Goal: Information Seeking & Learning: Learn about a topic

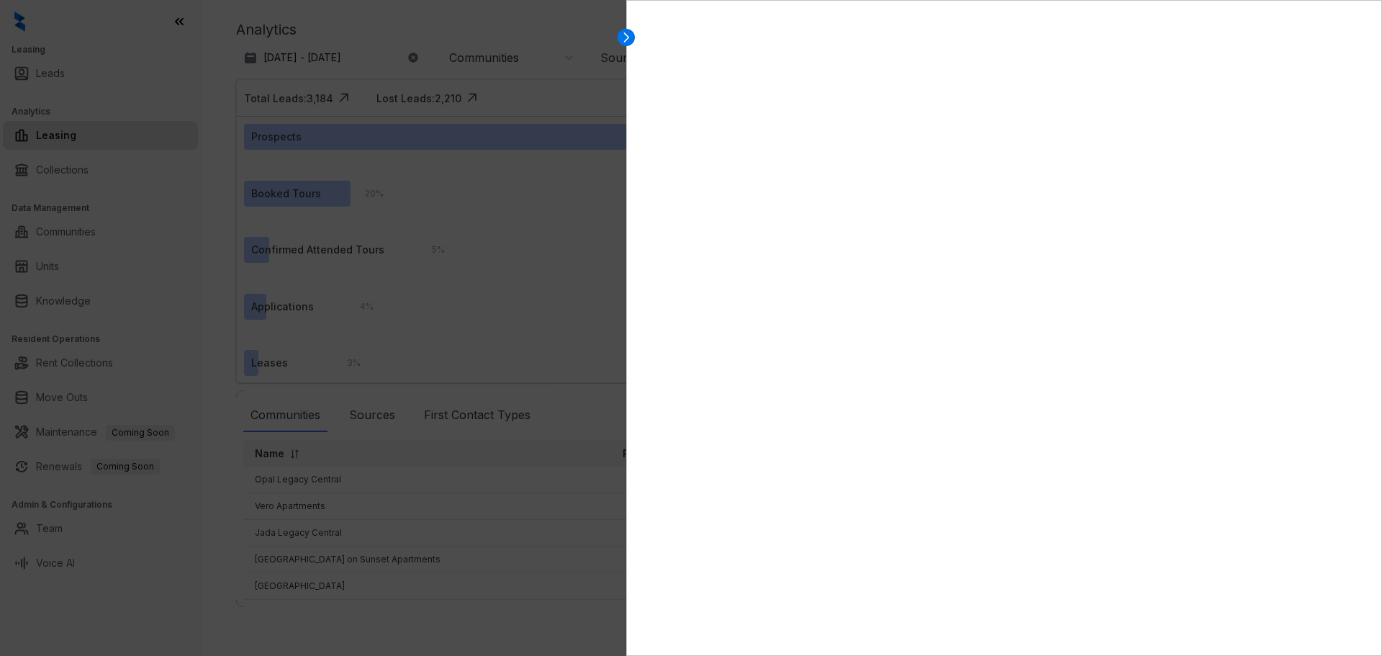
select select "******"
click at [624, 31] on icon at bounding box center [626, 37] width 14 height 14
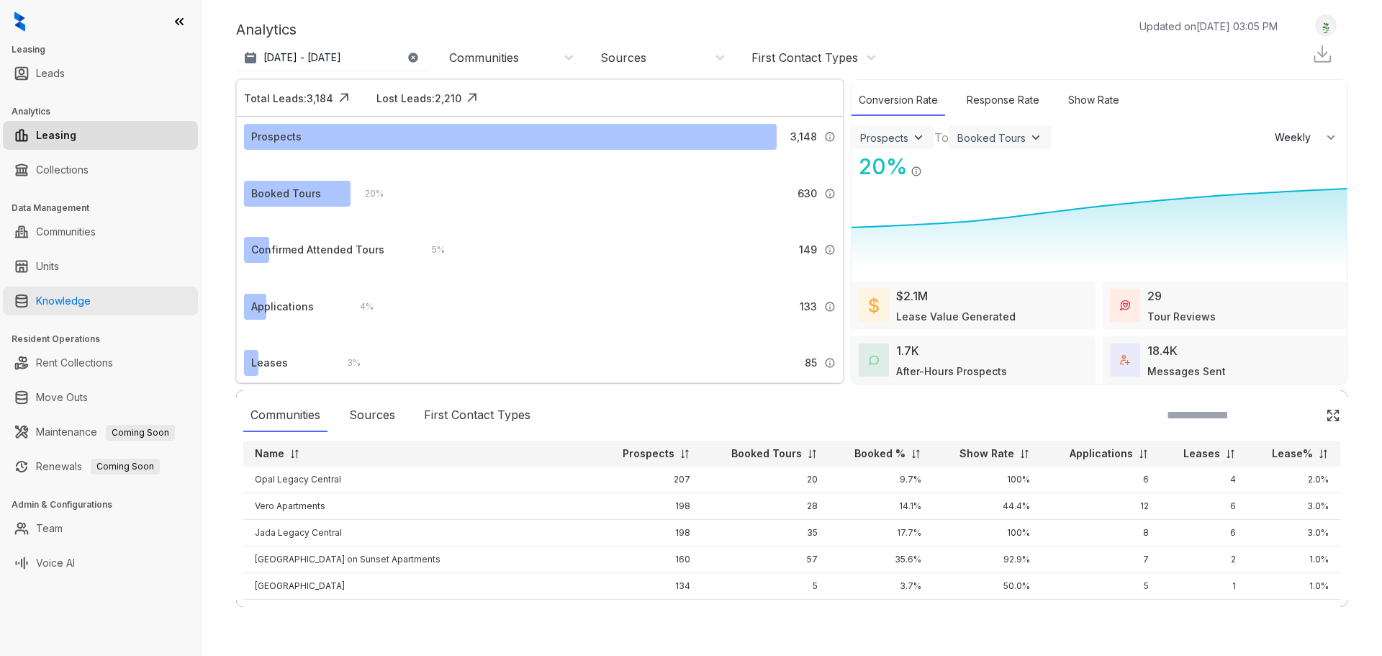
click at [53, 305] on link "Knowledge" at bounding box center [63, 300] width 55 height 29
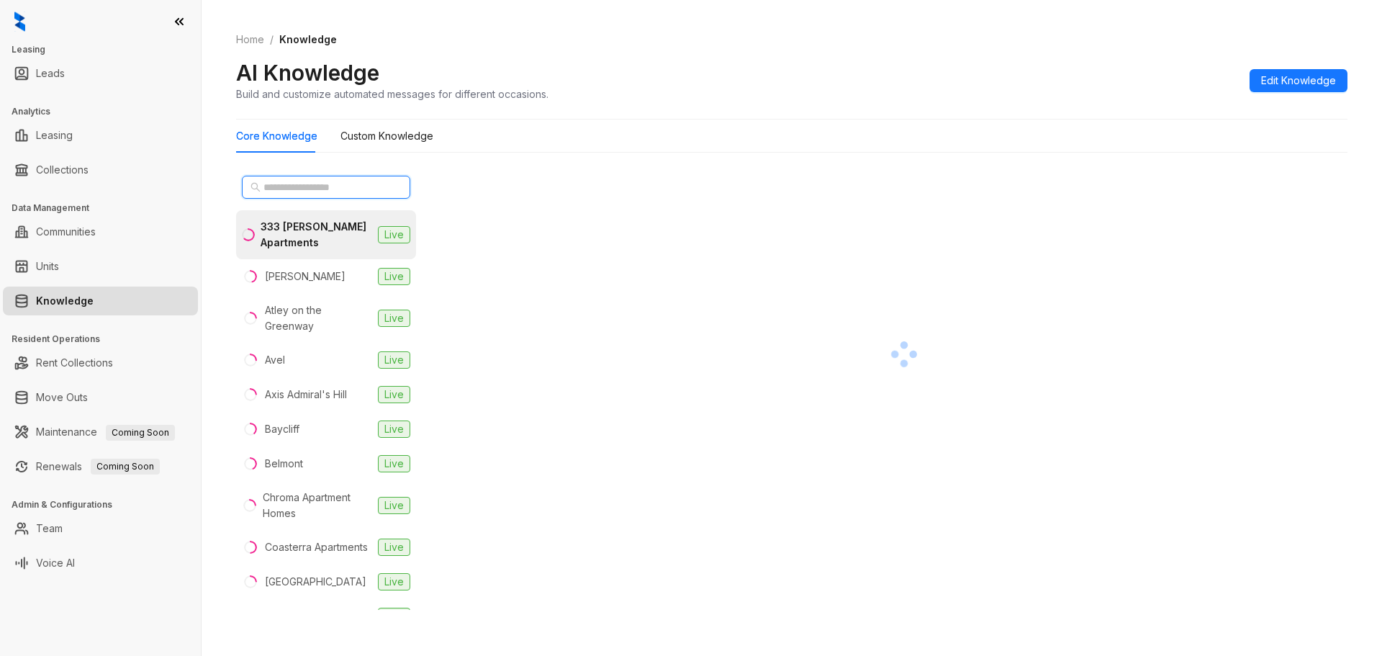
click at [278, 186] on input "text" at bounding box center [326, 187] width 127 height 16
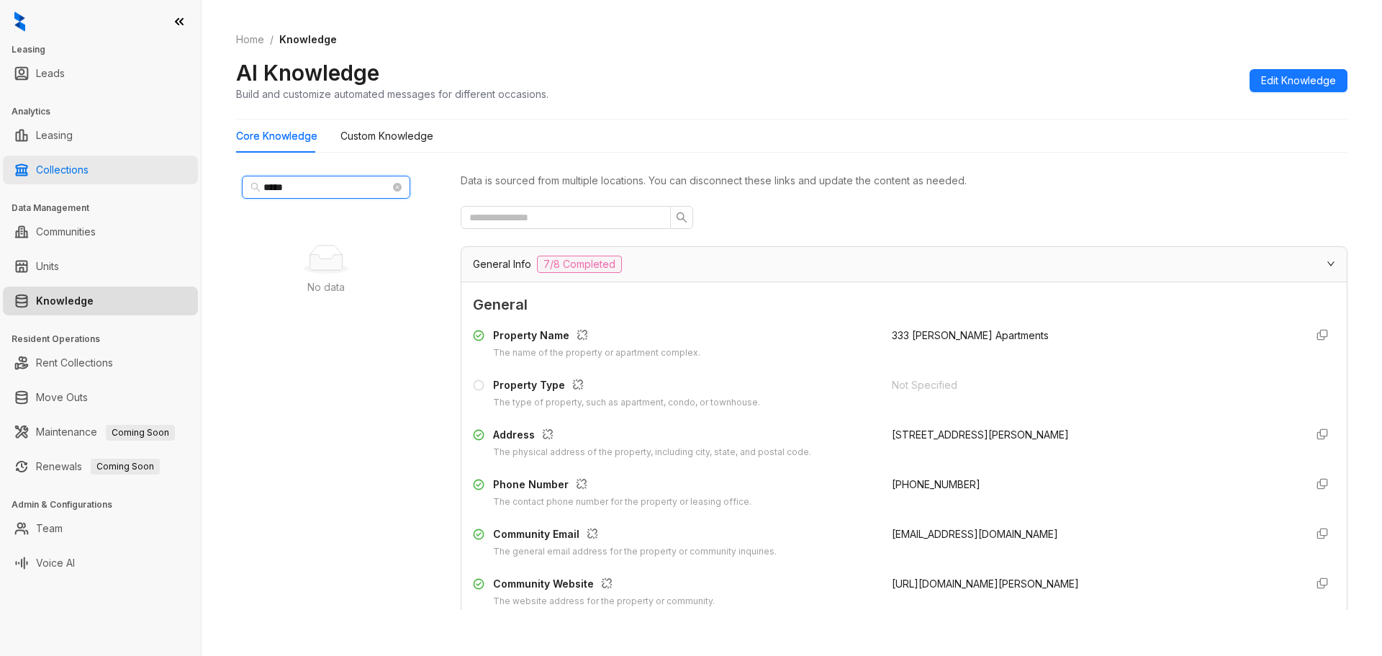
drag, startPoint x: 308, startPoint y: 189, endPoint x: 155, endPoint y: 178, distance: 153.6
click at [155, 178] on div "Leasing Leads Analytics Leasing Collections Data Management Communities Units K…" at bounding box center [691, 328] width 1382 height 656
type input "*****"
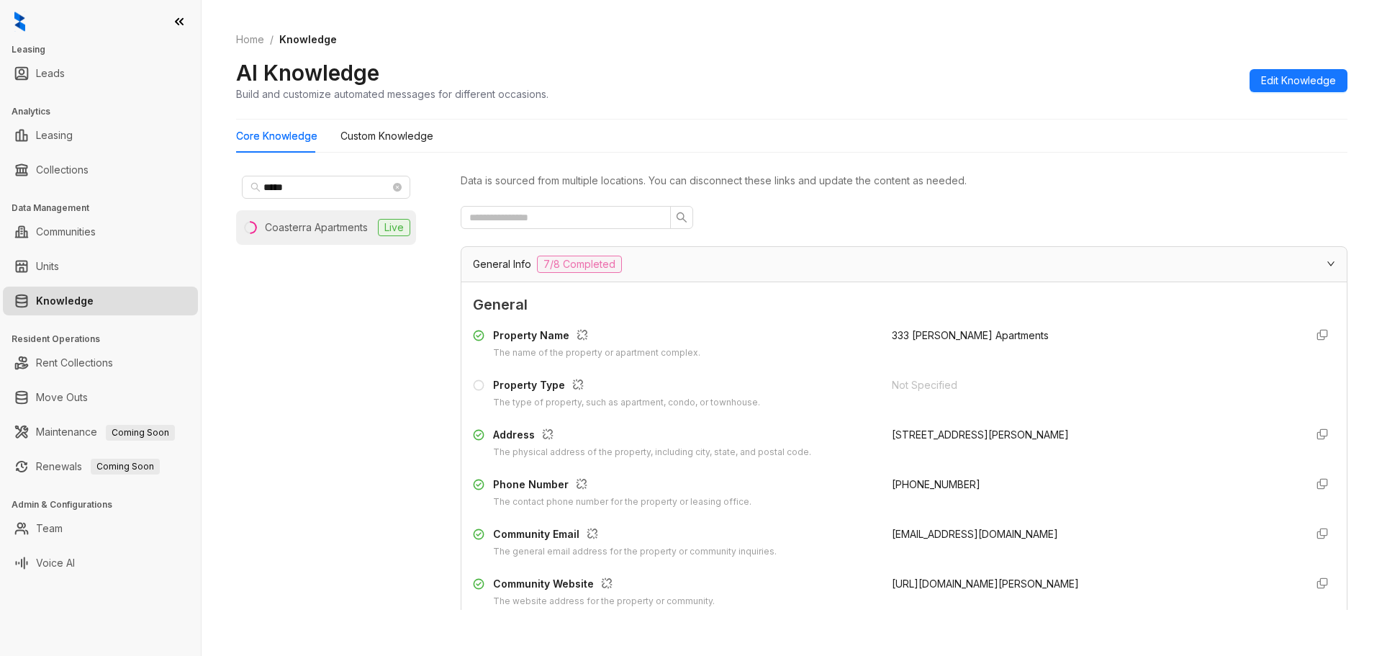
click at [307, 238] on li "Coasterra Apartments Live" at bounding box center [326, 227] width 180 height 35
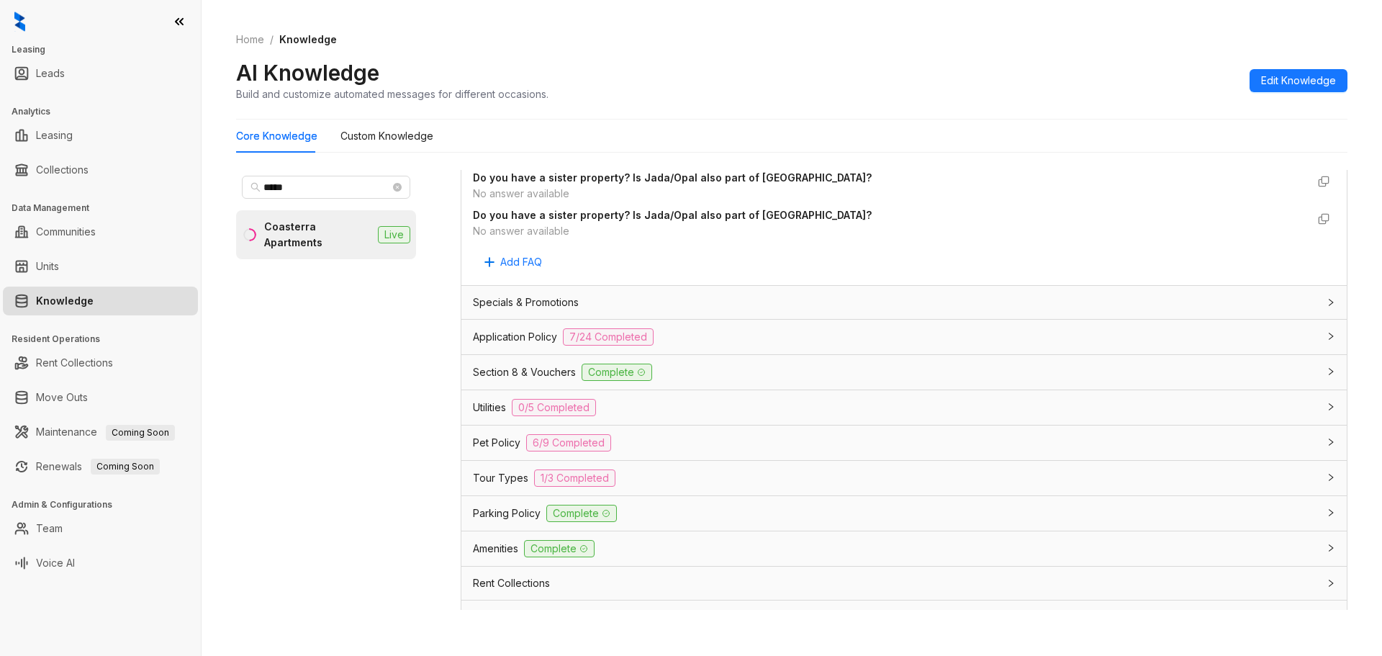
scroll to position [792, 0]
click at [659, 291] on div "Specials & Promotions" at bounding box center [903, 301] width 885 height 33
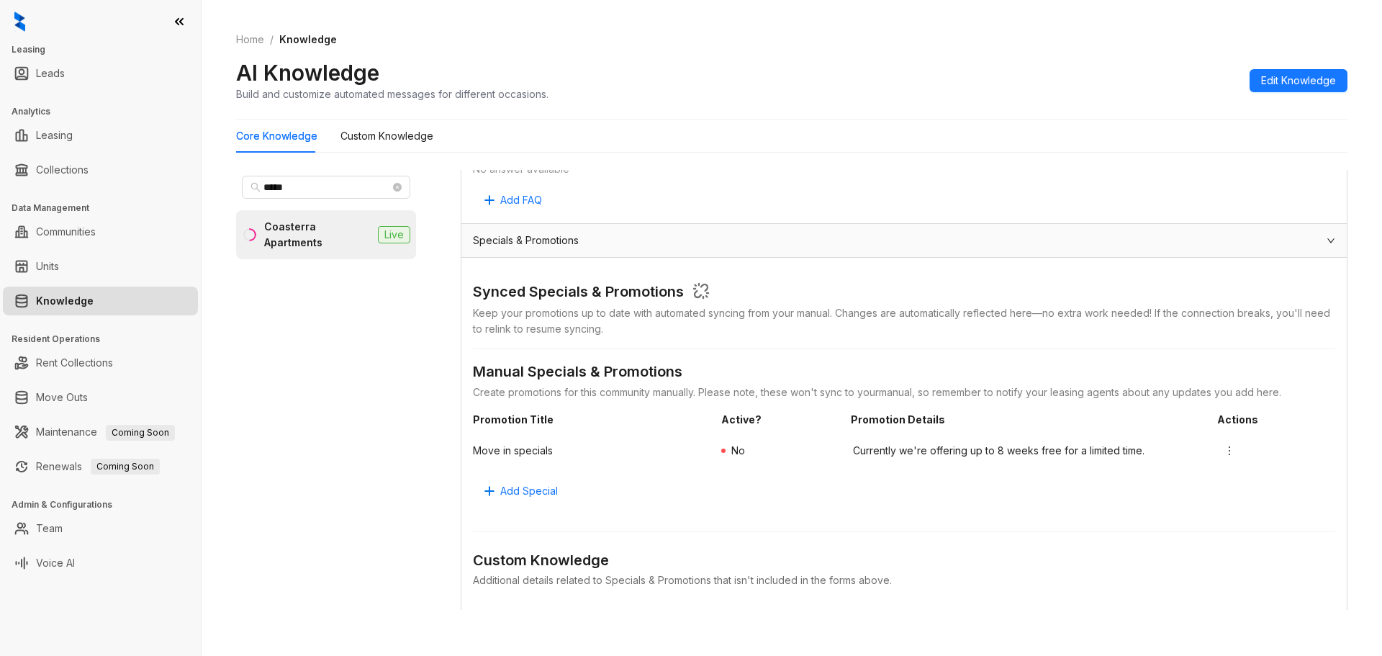
scroll to position [936, 0]
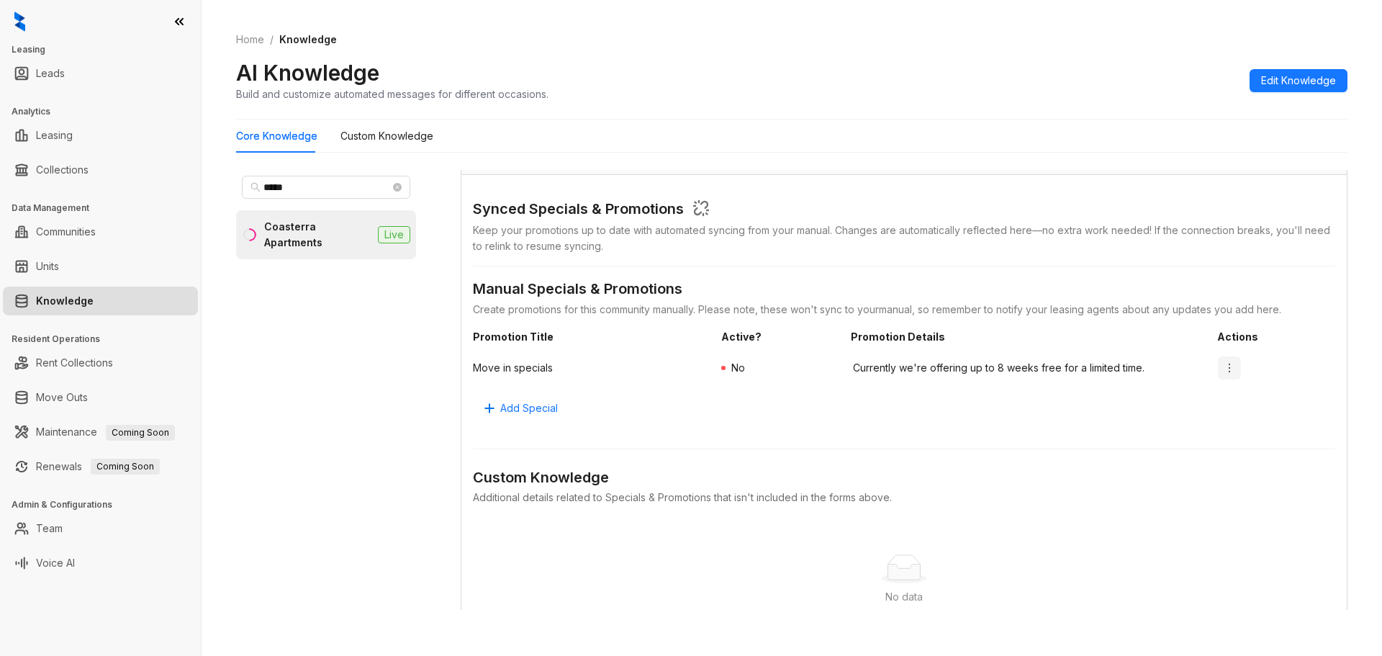
click at [1223, 363] on icon "more" at bounding box center [1229, 368] width 12 height 12
click at [348, 490] on div "***** Coasterra Apartments Live" at bounding box center [326, 390] width 180 height 440
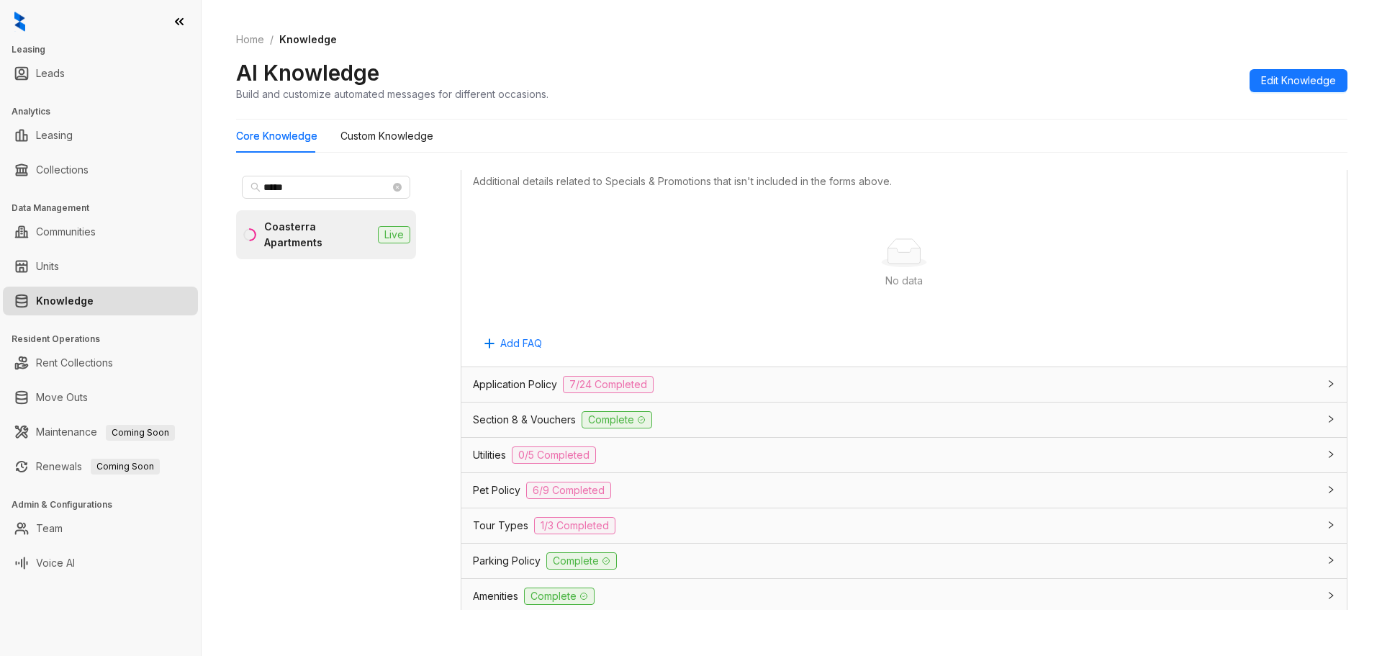
scroll to position [959, 0]
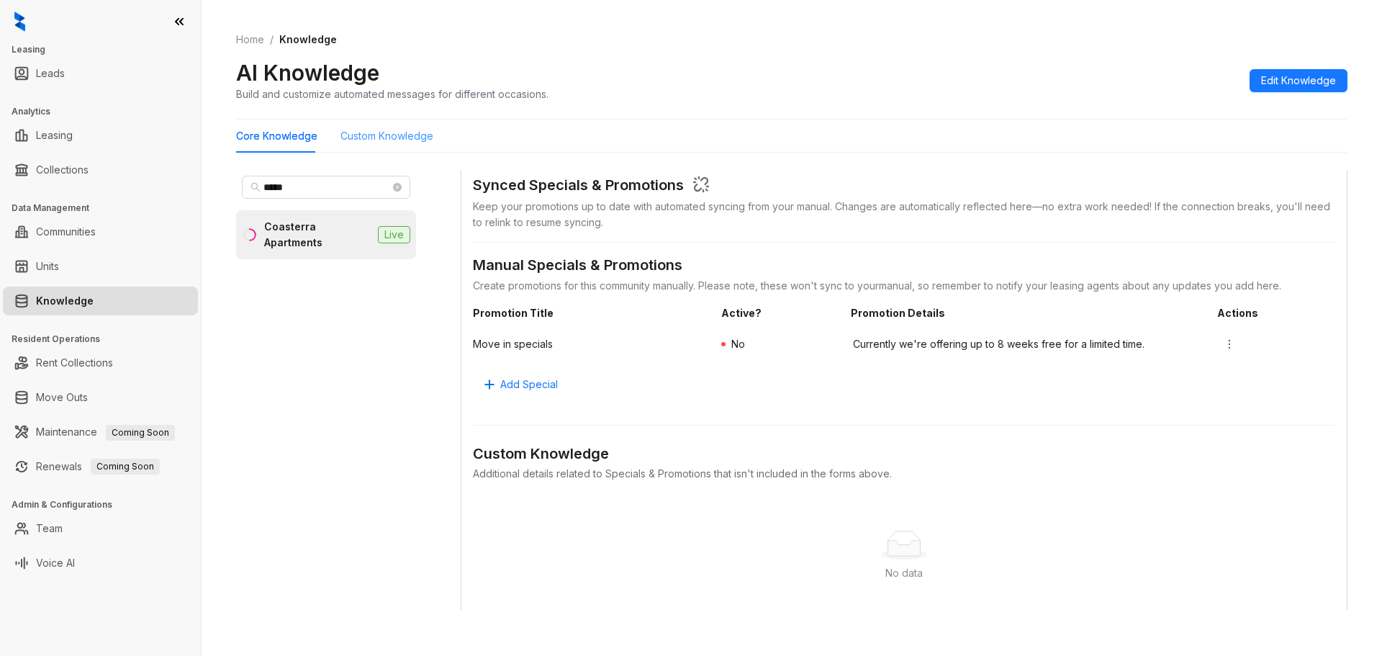
click at [373, 124] on div "Custom Knowledge" at bounding box center [386, 135] width 93 height 33
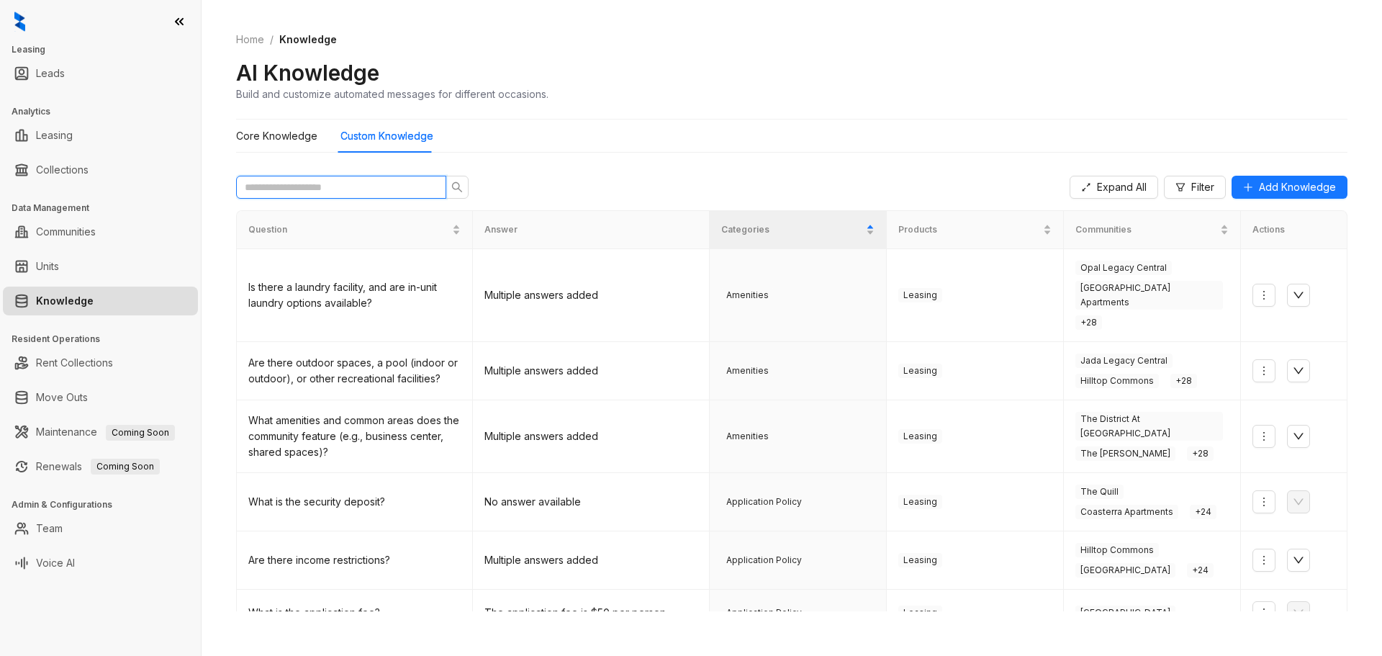
click at [376, 191] on input "text" at bounding box center [335, 187] width 181 height 16
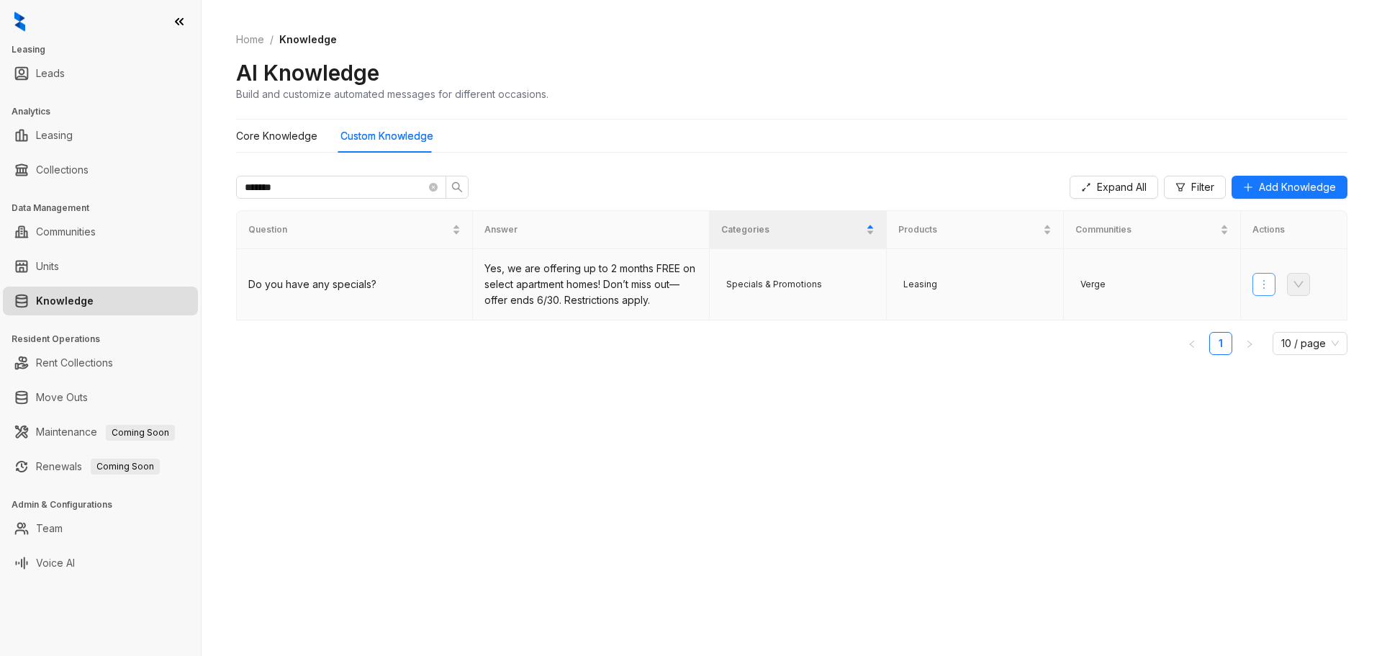
click at [1269, 286] on icon "more" at bounding box center [1264, 284] width 12 height 12
click at [1302, 377] on span "Delete Knowledge" at bounding box center [1311, 382] width 94 height 16
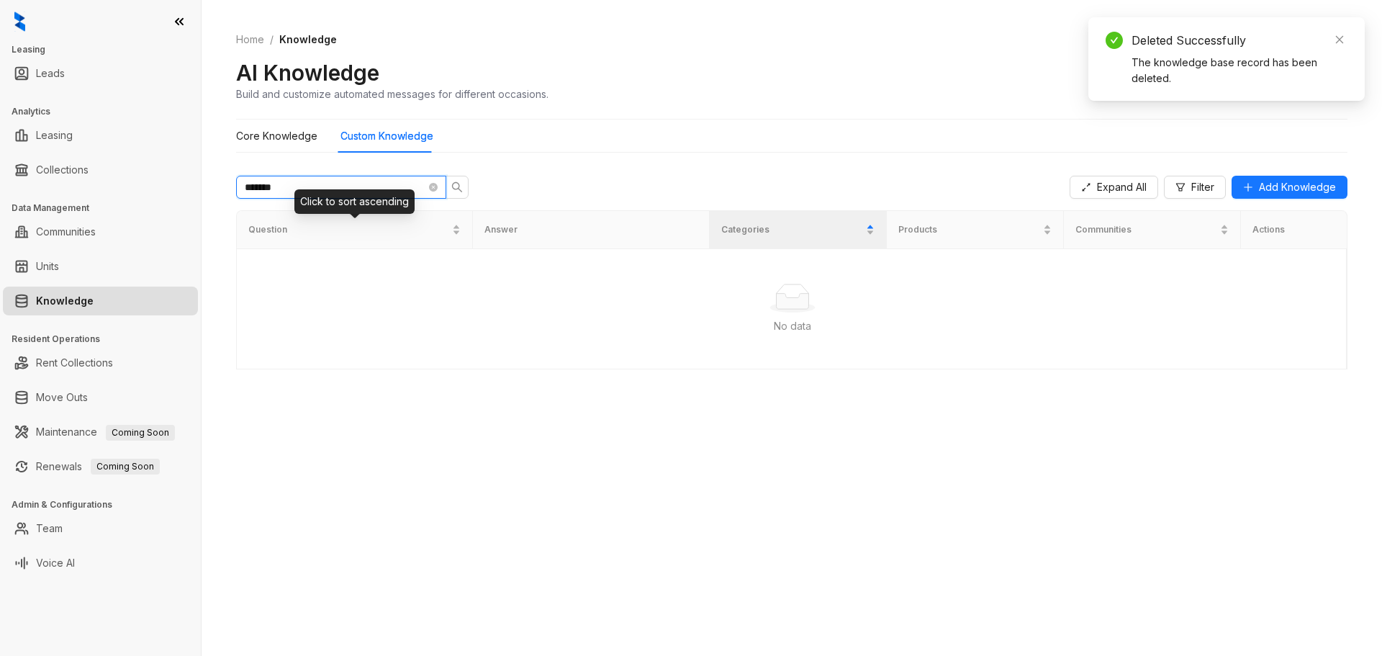
click at [309, 180] on input "*******" at bounding box center [335, 187] width 181 height 16
drag, startPoint x: 340, startPoint y: 185, endPoint x: 139, endPoint y: 185, distance: 200.8
click at [139, 185] on div "Leasing Leads Analytics Leasing Collections Data Management Communities Units K…" at bounding box center [691, 328] width 1382 height 656
type input "*********"
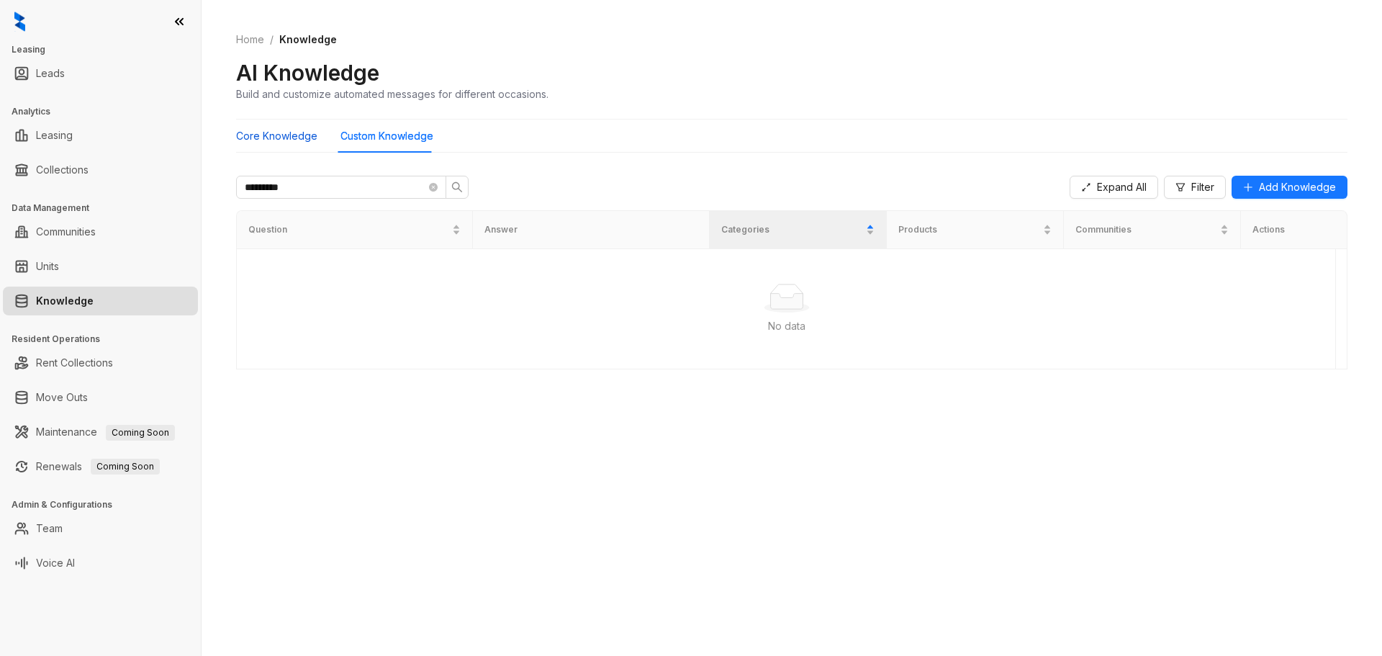
click at [283, 136] on Knowledge "Core Knowledge" at bounding box center [276, 136] width 81 height 16
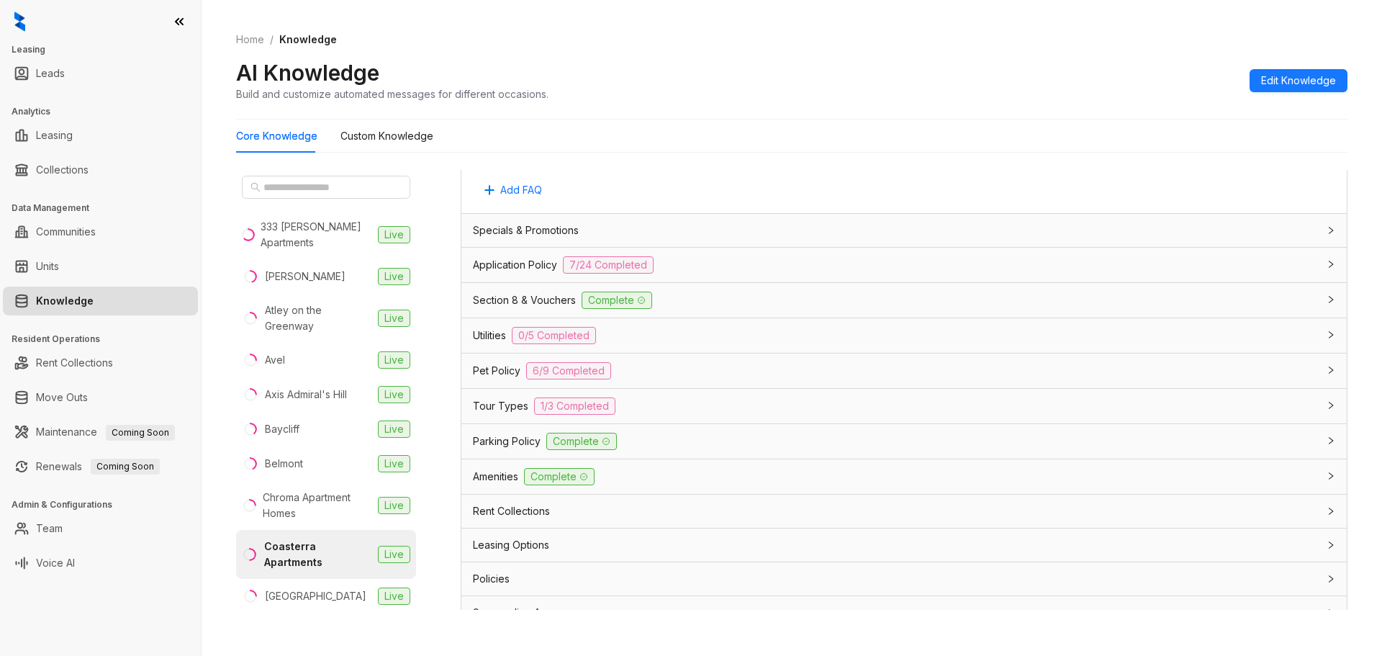
scroll to position [864, 0]
click at [510, 228] on span "Specials & Promotions" at bounding box center [526, 230] width 106 height 16
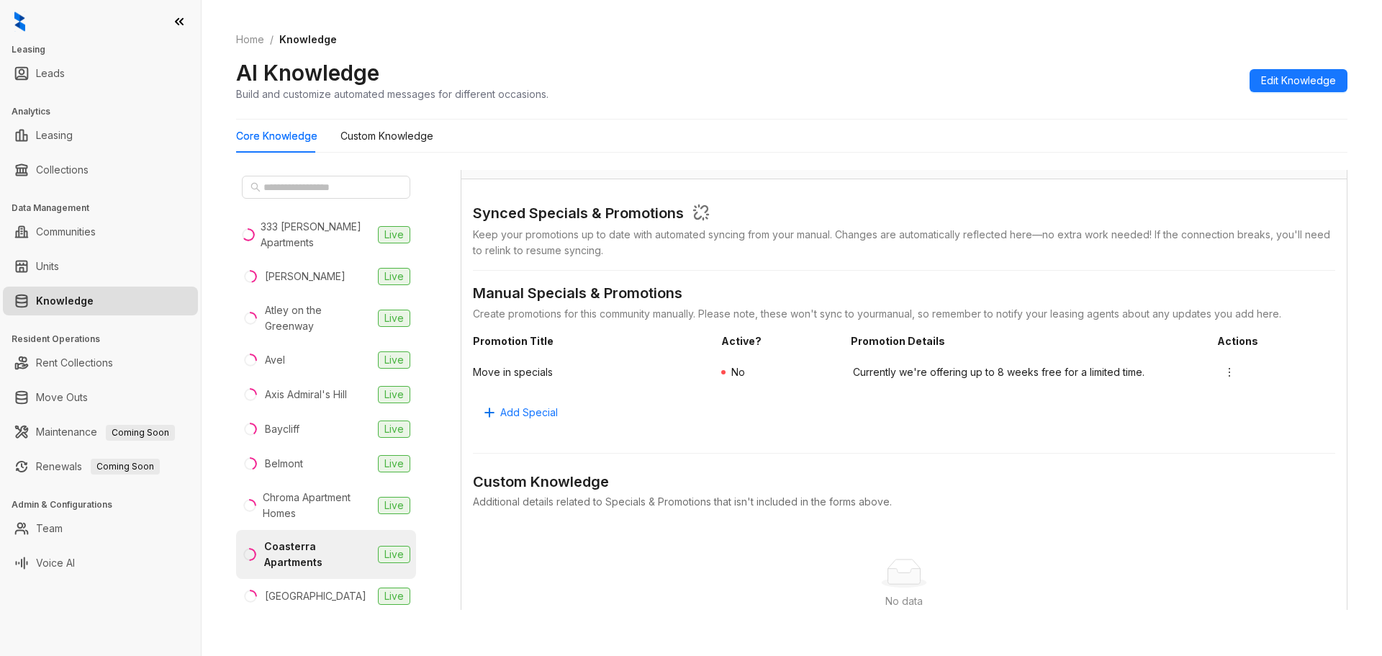
scroll to position [1007, 0]
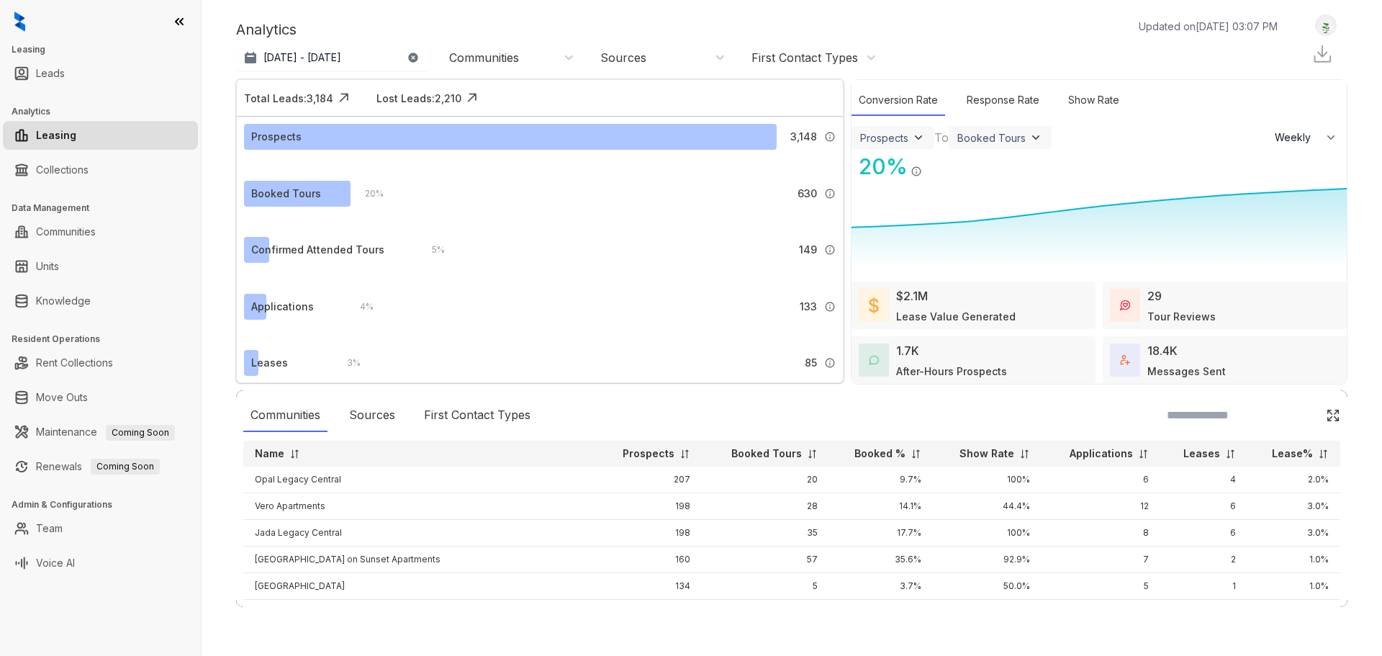
select select "******"
click at [579, 635] on div "Analytics Updated on [DATE] 03:07 PM [DATE] 29, 2025 - [DATE] [DATE] Last 7 day…" at bounding box center [791, 327] width 1111 height 627
click at [518, 58] on div "Communities" at bounding box center [484, 58] width 70 height 16
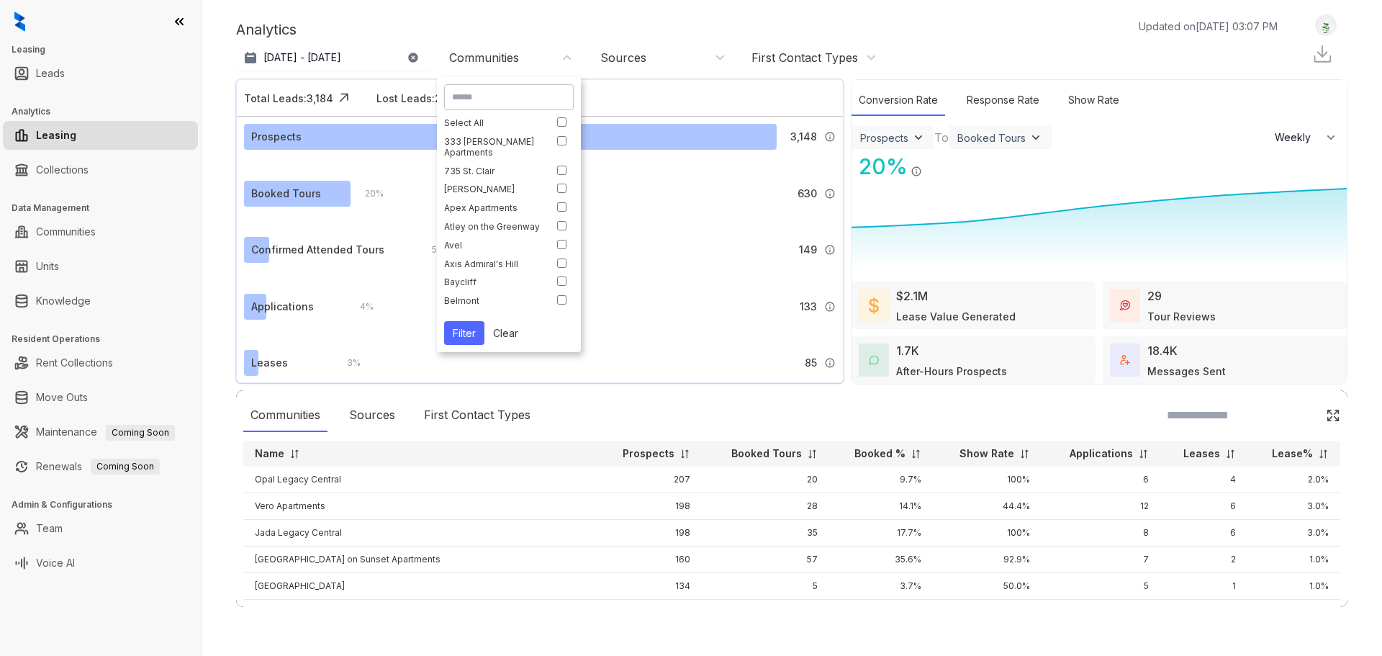
click at [497, 99] on input at bounding box center [509, 97] width 114 height 13
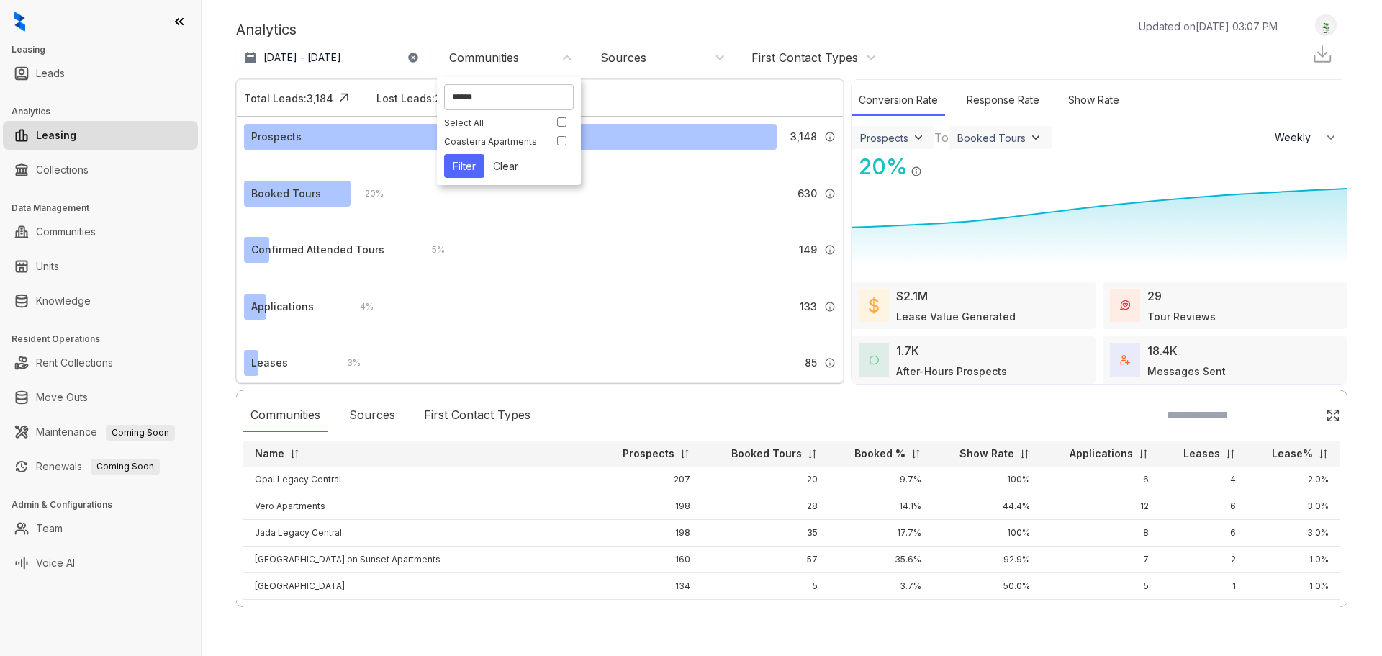
type input "******"
click at [458, 173] on button "Filter" at bounding box center [464, 166] width 40 height 24
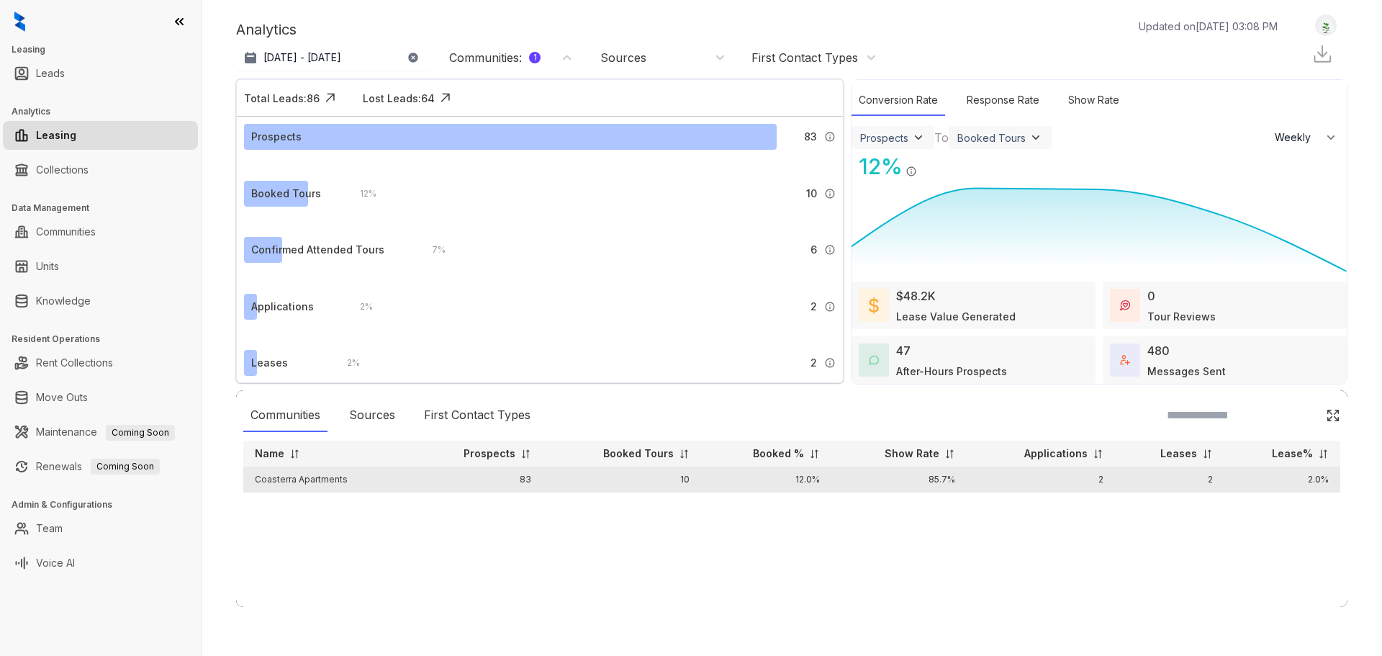
click at [397, 484] on td "Coasterra Apartments" at bounding box center [327, 479] width 168 height 26
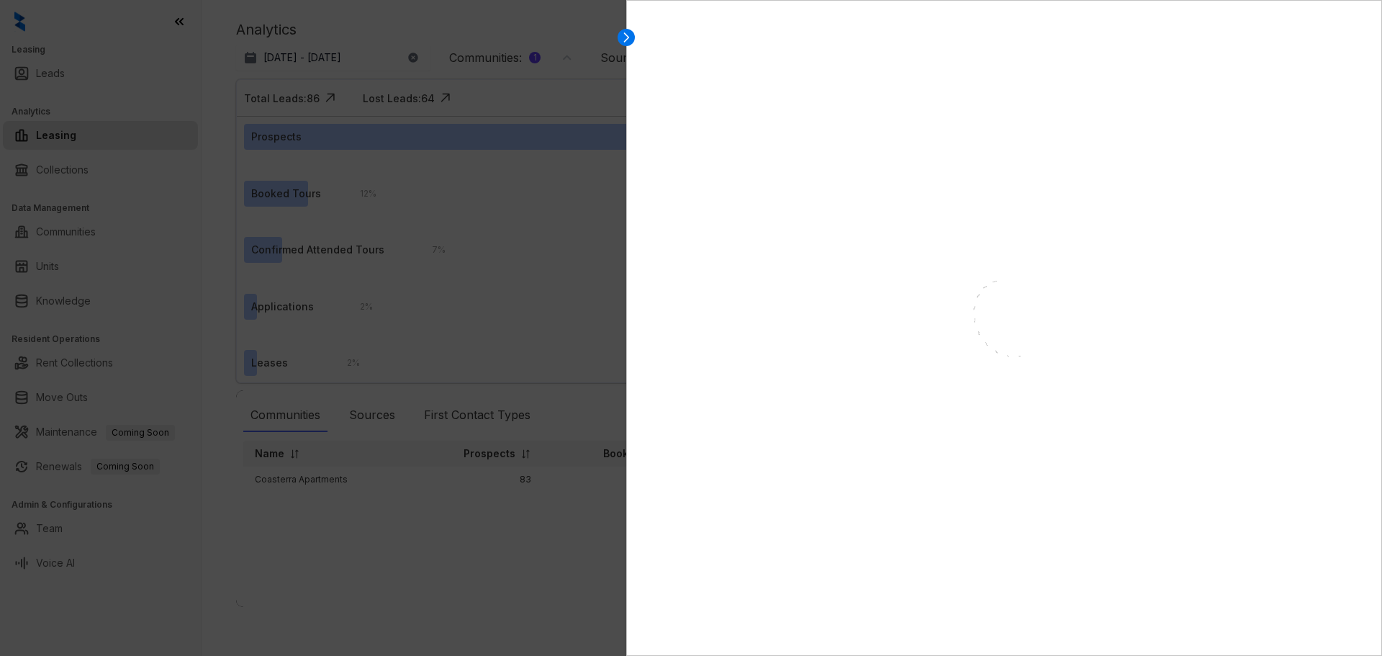
select select "******"
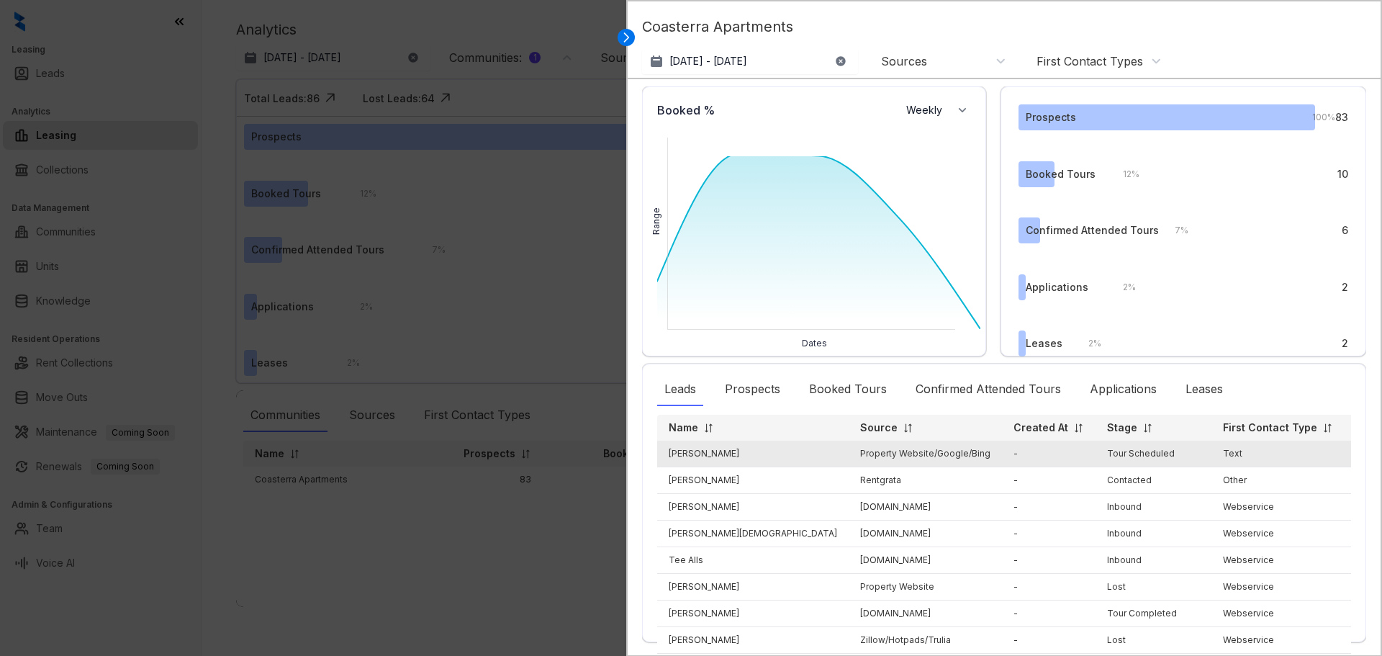
click at [1211, 456] on td "Text" at bounding box center [1277, 453] width 133 height 27
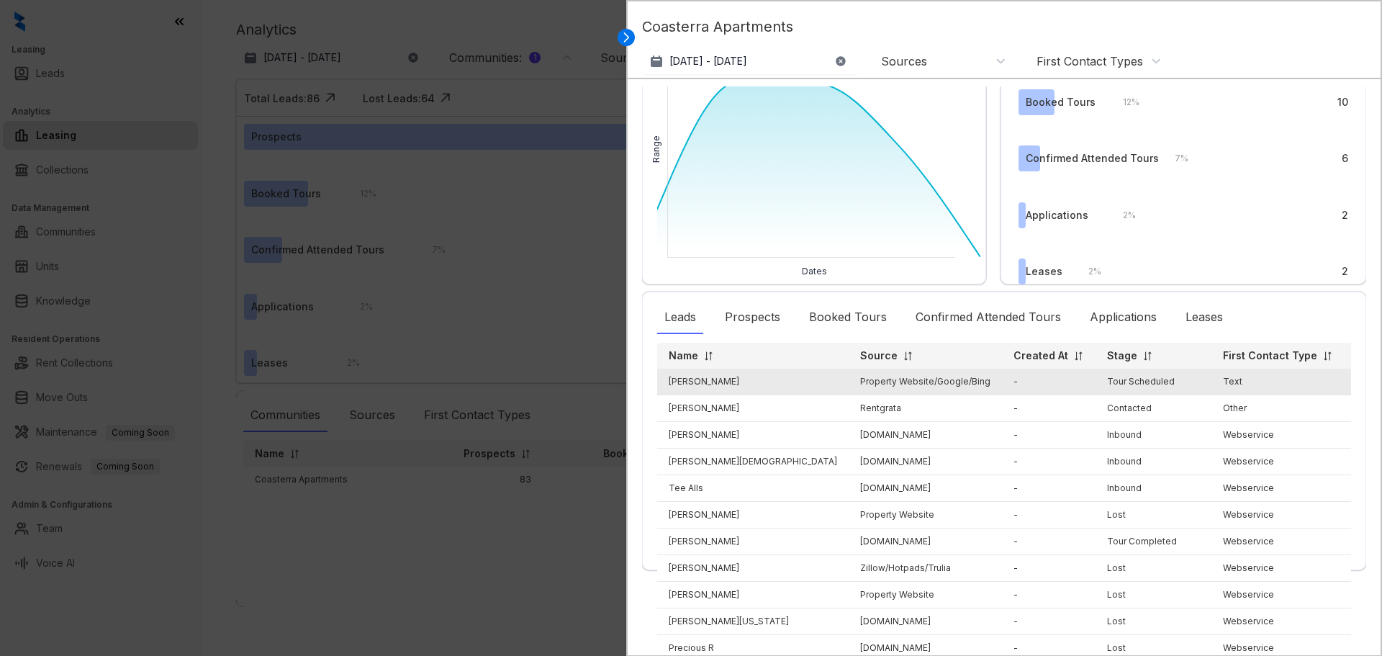
click at [710, 381] on td "[PERSON_NAME]" at bounding box center [752, 381] width 191 height 27
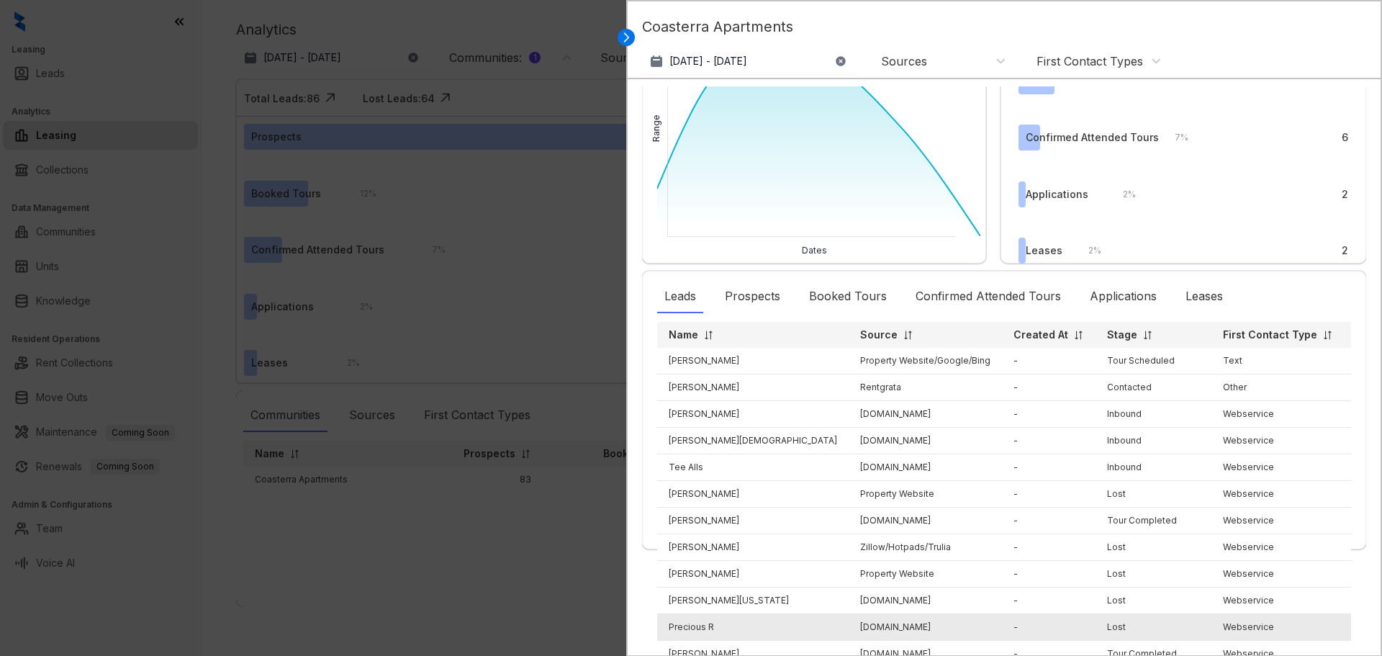
scroll to position [0, 0]
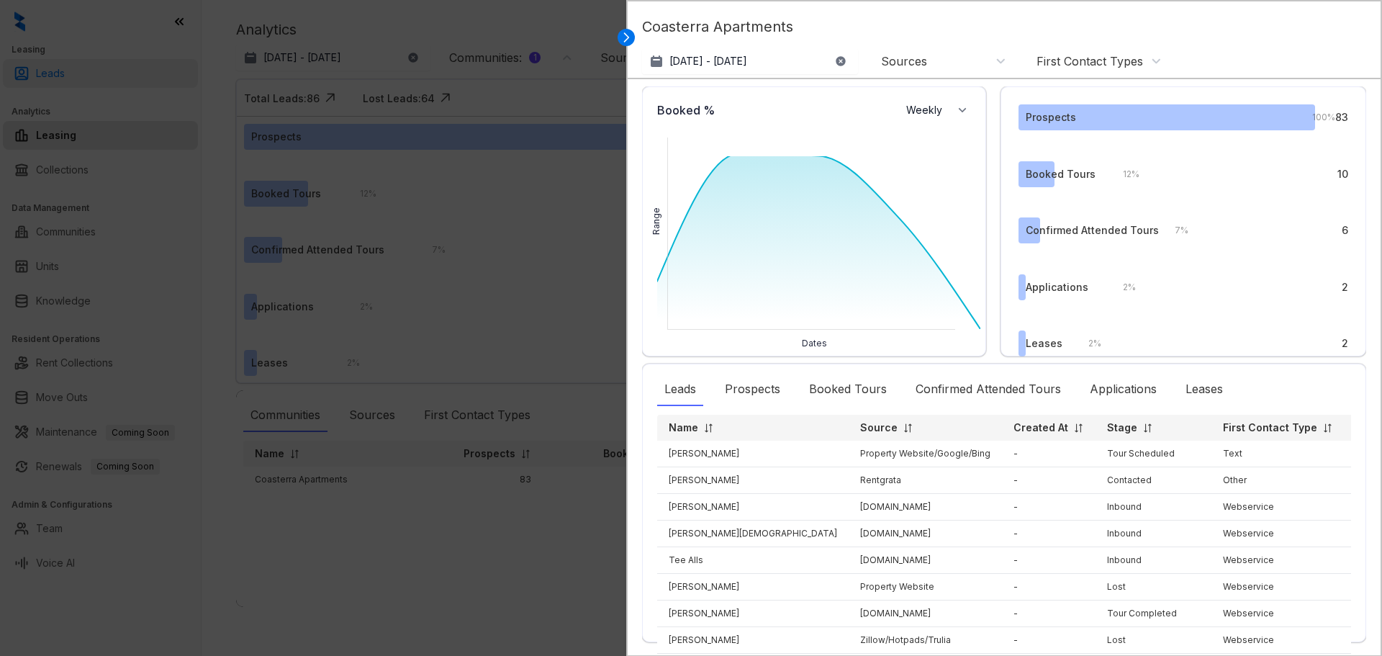
click at [78, 68] on div at bounding box center [691, 328] width 1382 height 656
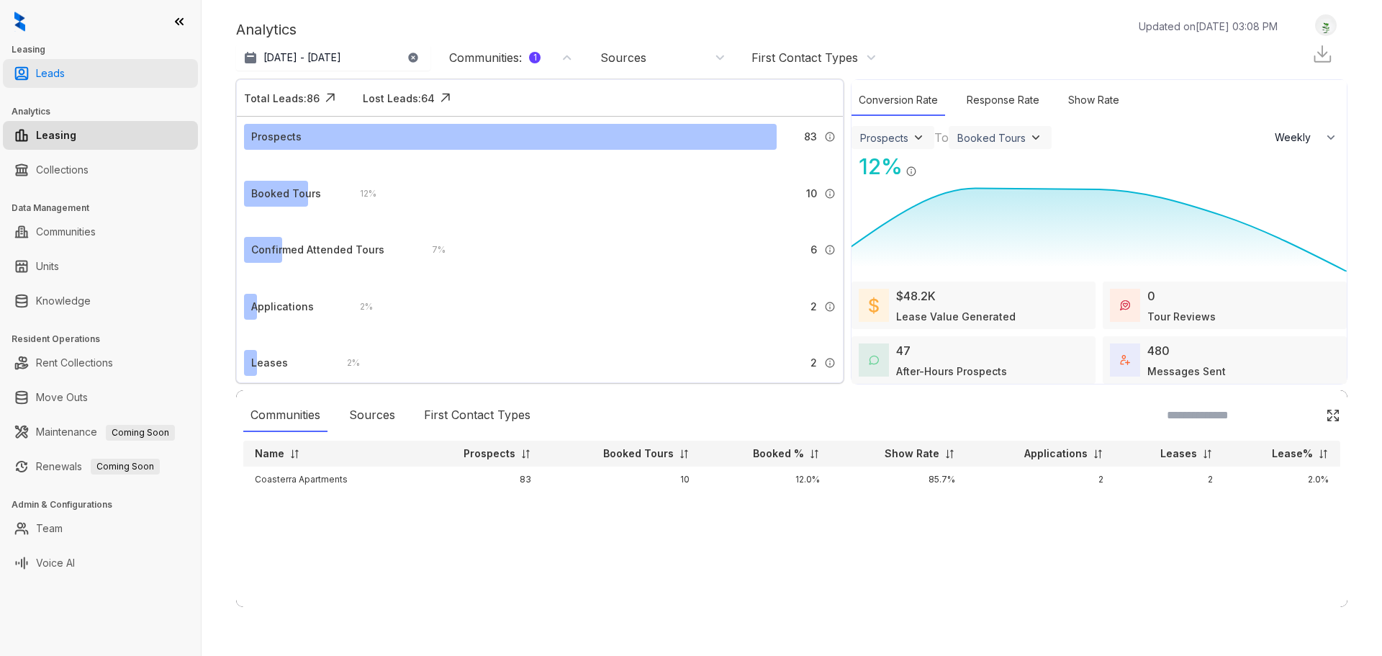
click at [55, 71] on link "Leads" at bounding box center [50, 73] width 29 height 29
click at [37, 75] on link "Leads" at bounding box center [50, 73] width 29 height 29
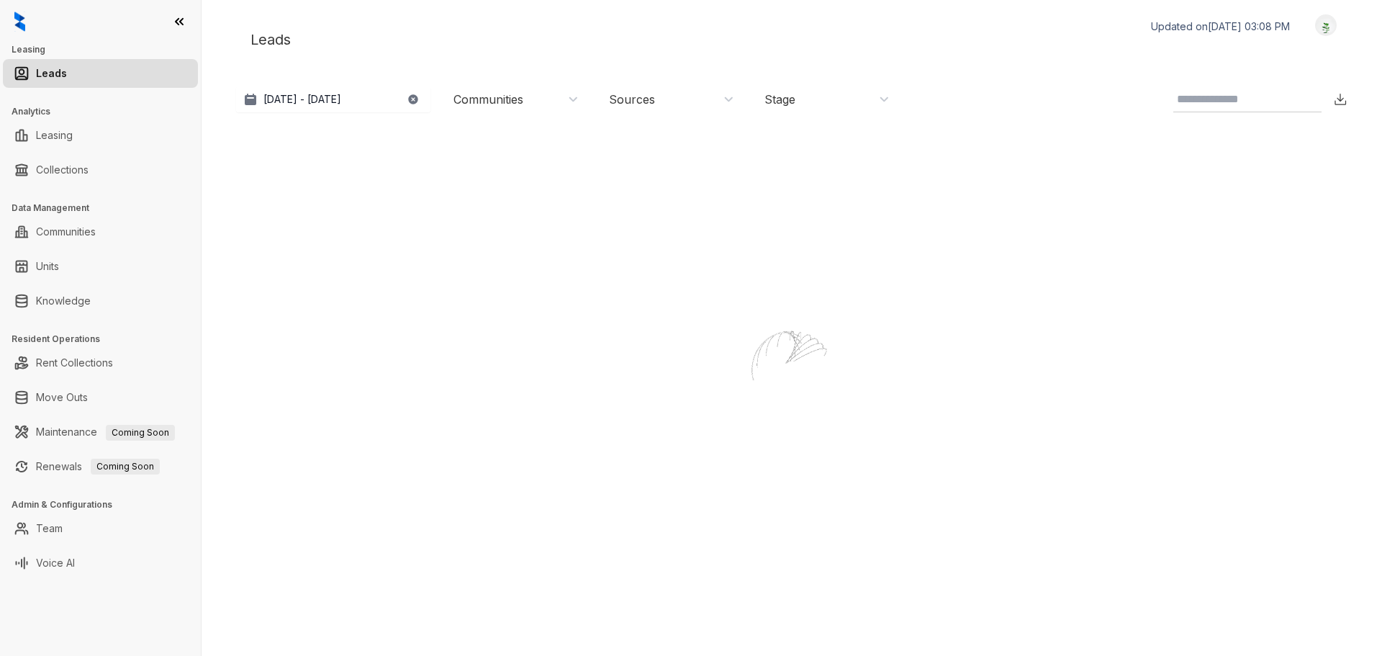
click at [521, 95] on div "Communities" at bounding box center [488, 99] width 70 height 16
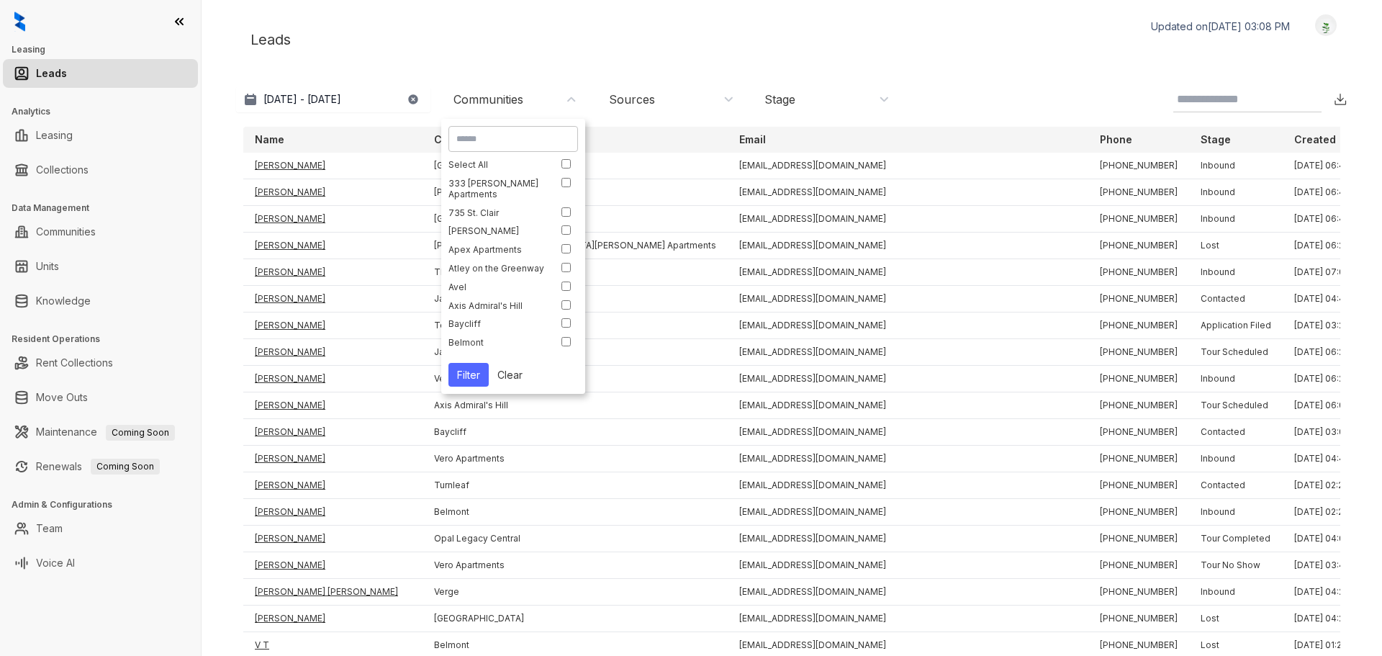
click at [523, 140] on input at bounding box center [513, 138] width 114 height 13
type input "*******"
click at [453, 217] on button "Filter" at bounding box center [468, 208] width 40 height 24
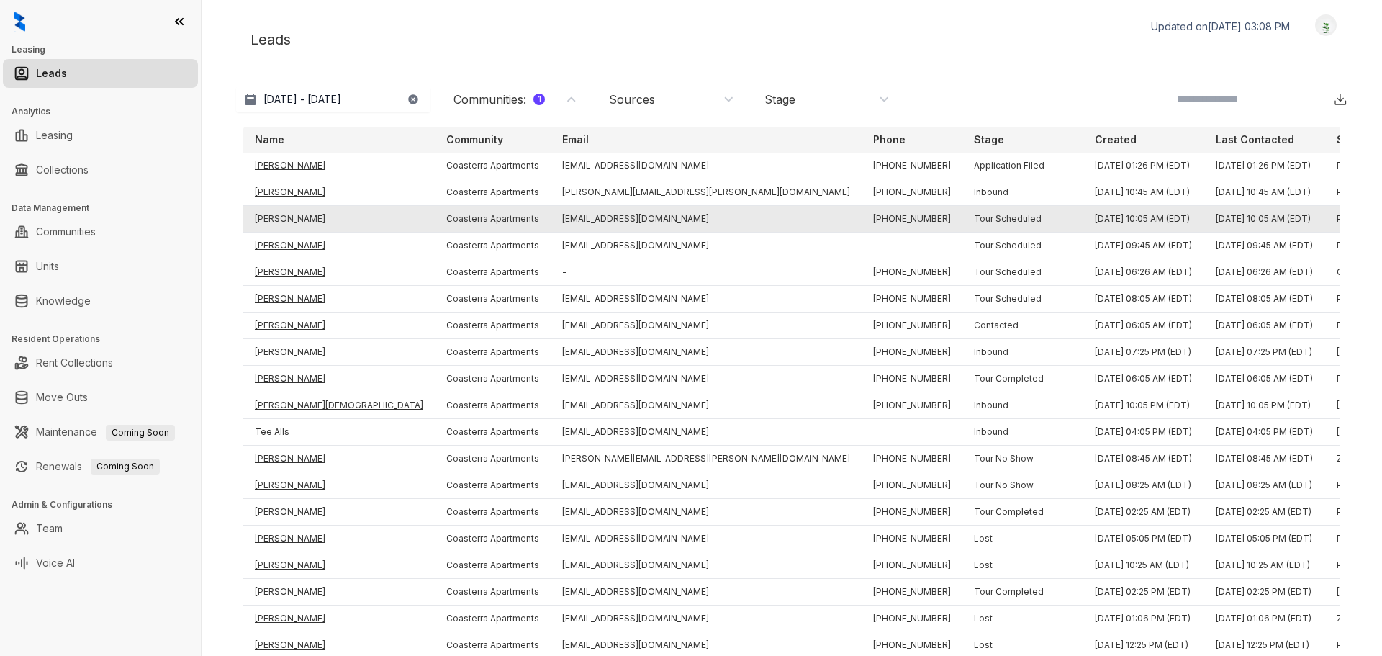
click at [295, 218] on td "[PERSON_NAME]" at bounding box center [338, 219] width 191 height 27
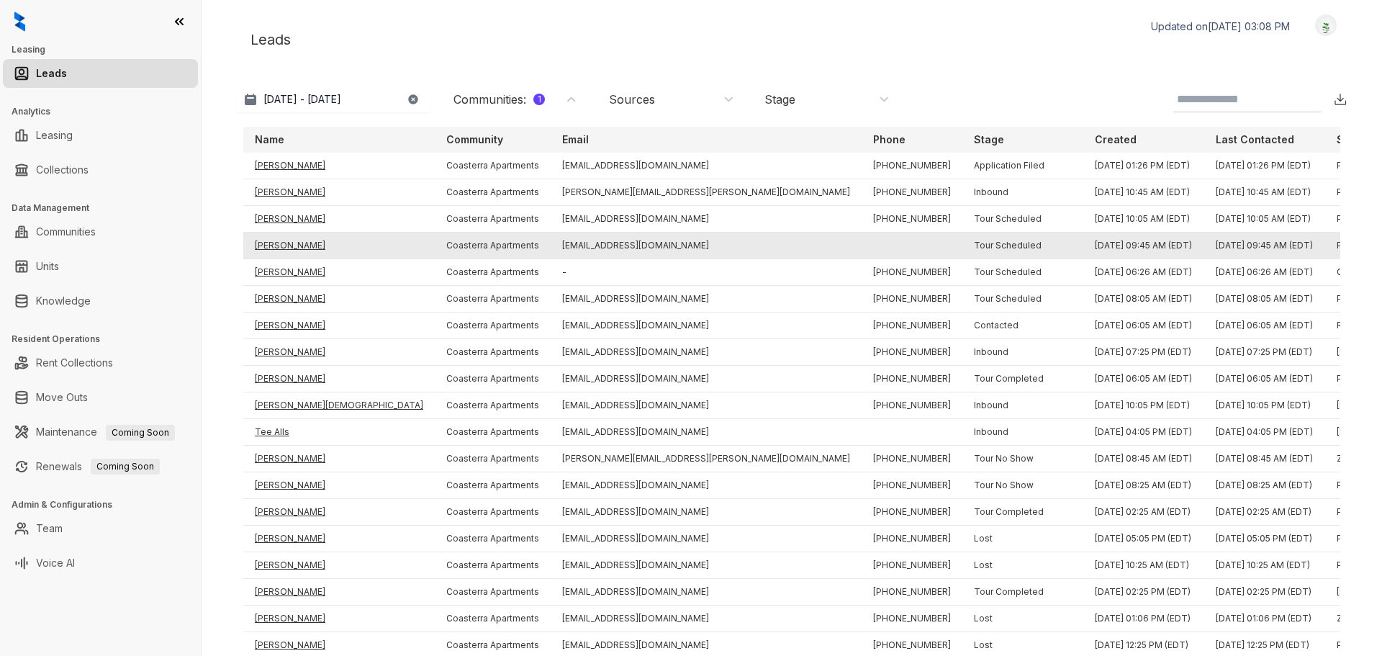
click at [285, 244] on td "[PERSON_NAME]" at bounding box center [338, 245] width 191 height 27
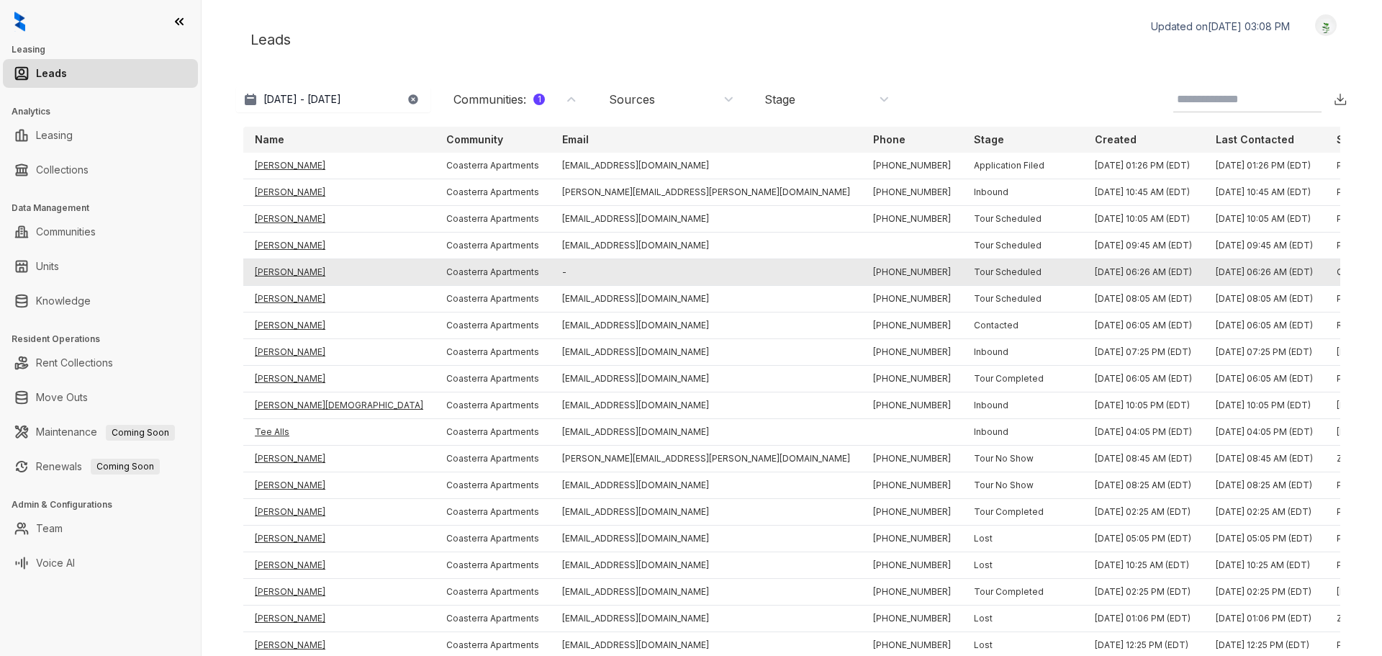
click at [277, 271] on td "[PERSON_NAME]" at bounding box center [338, 272] width 191 height 27
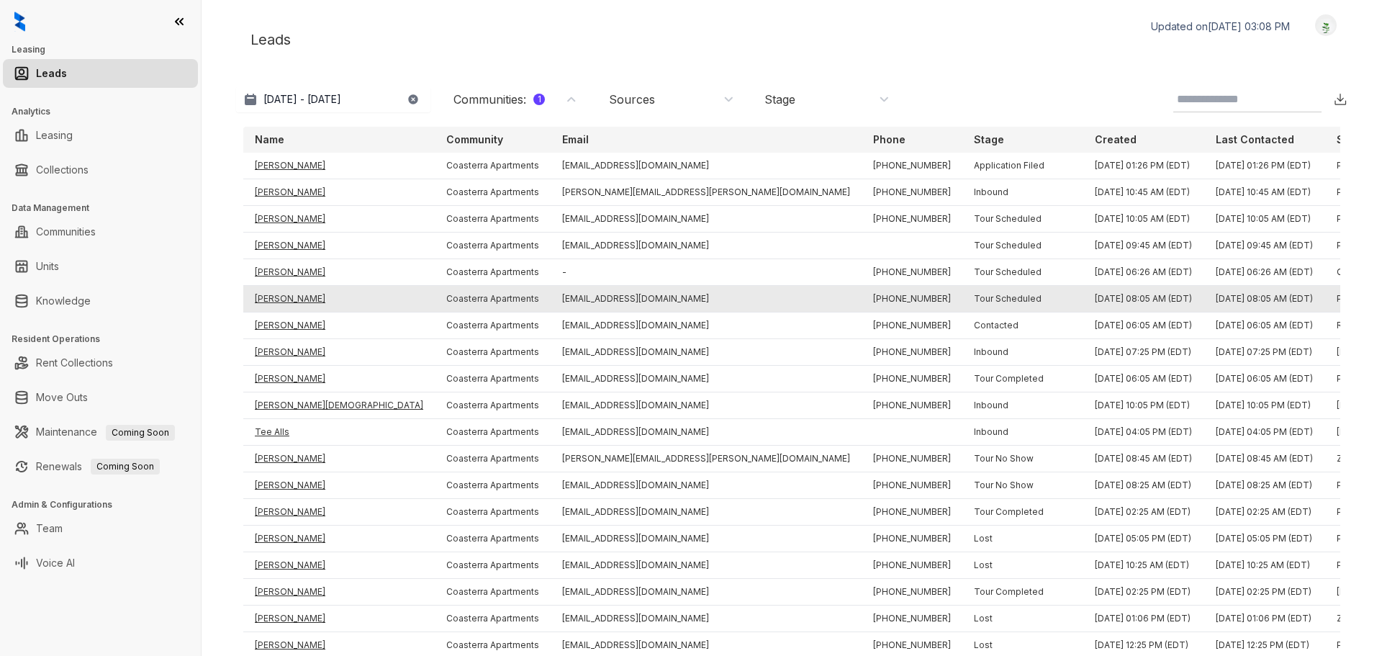
click at [281, 298] on td "[PERSON_NAME]" at bounding box center [338, 299] width 191 height 27
